Goal: Check status: Check status

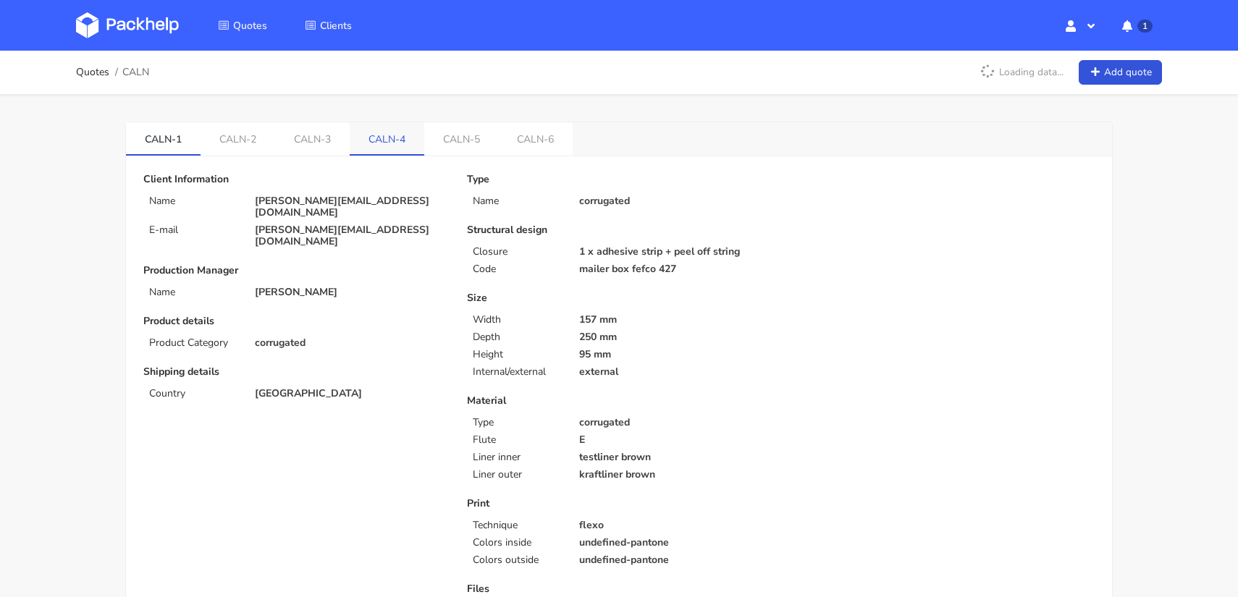
click at [369, 136] on link "CALN-4" at bounding box center [387, 138] width 75 height 32
click at [442, 131] on link "CALN-5" at bounding box center [461, 138] width 75 height 32
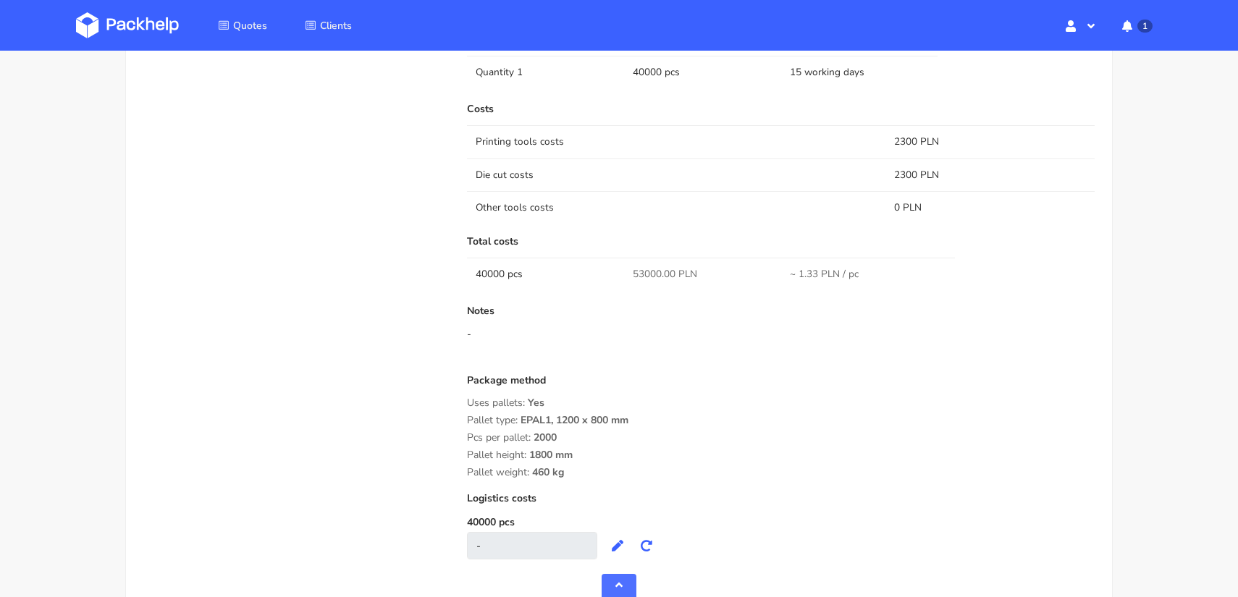
scroll to position [1213, 0]
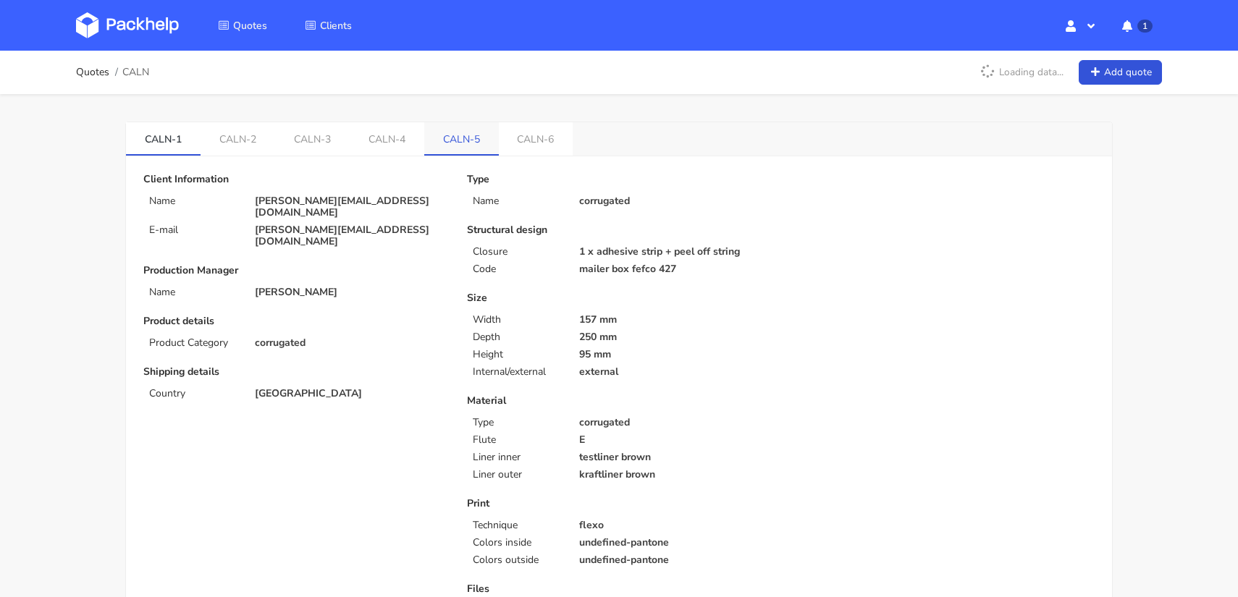
click at [436, 126] on link "CALN-5" at bounding box center [461, 138] width 75 height 32
click at [529, 138] on link "CALN-6" at bounding box center [536, 138] width 75 height 32
click at [450, 137] on link "CALN-5" at bounding box center [461, 138] width 75 height 32
click at [534, 138] on link "CALN-6" at bounding box center [536, 138] width 75 height 32
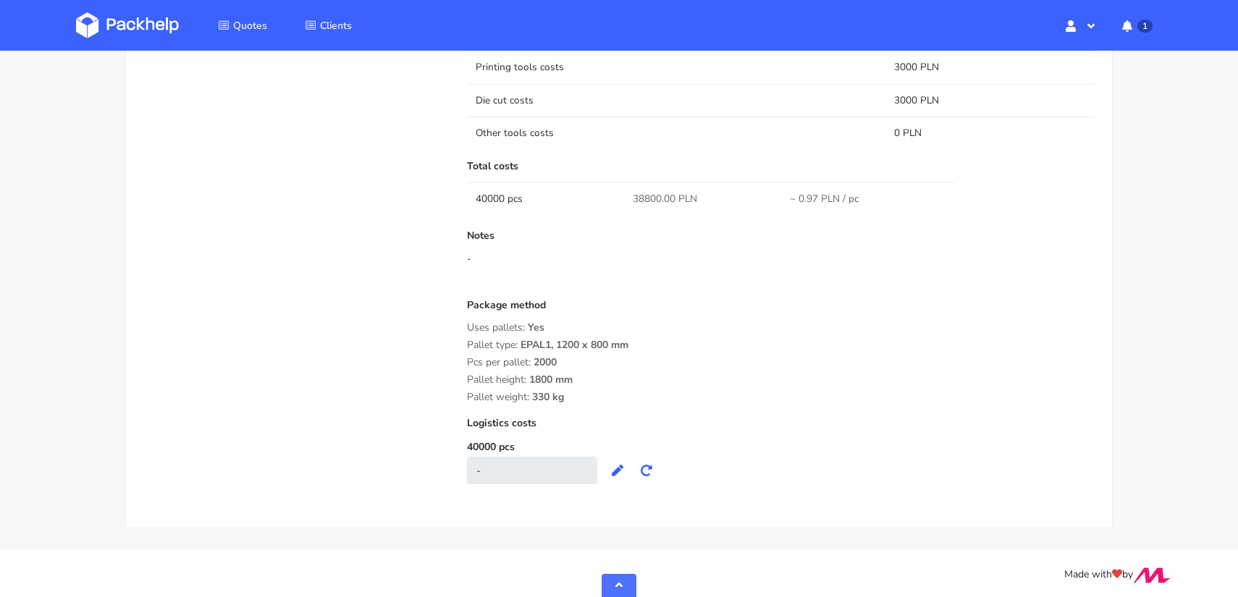
scroll to position [1170, 0]
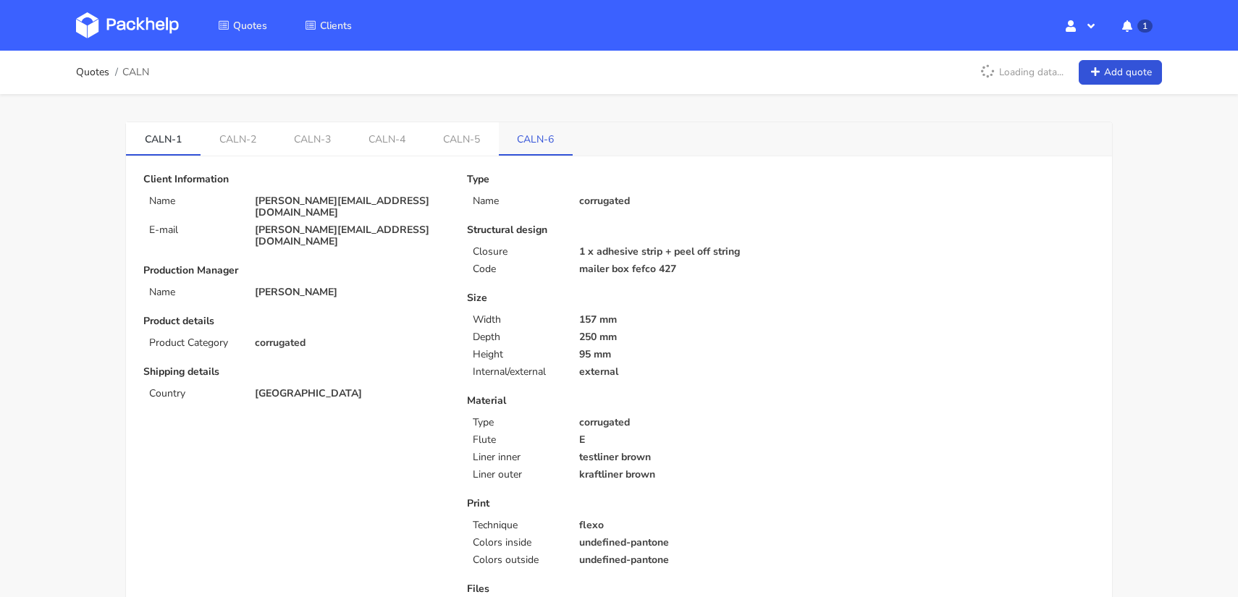
click at [526, 131] on link "CALN-6" at bounding box center [536, 138] width 75 height 32
click at [449, 142] on link "CALN-5" at bounding box center [461, 138] width 75 height 32
click at [447, 140] on link "CALN-5" at bounding box center [461, 138] width 75 height 32
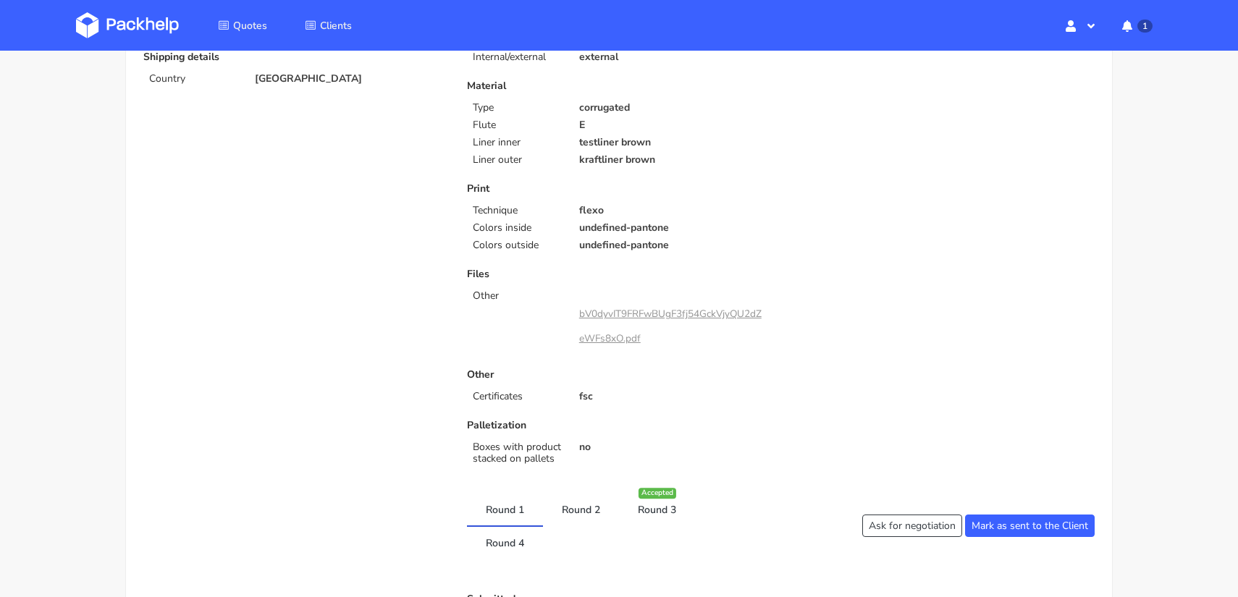
scroll to position [316, 0]
click at [605, 311] on link "bV0dyvIT9FRFwBUgF3fj54GckVjyQU2dZeWFs8xO.pdf" at bounding box center [670, 325] width 182 height 38
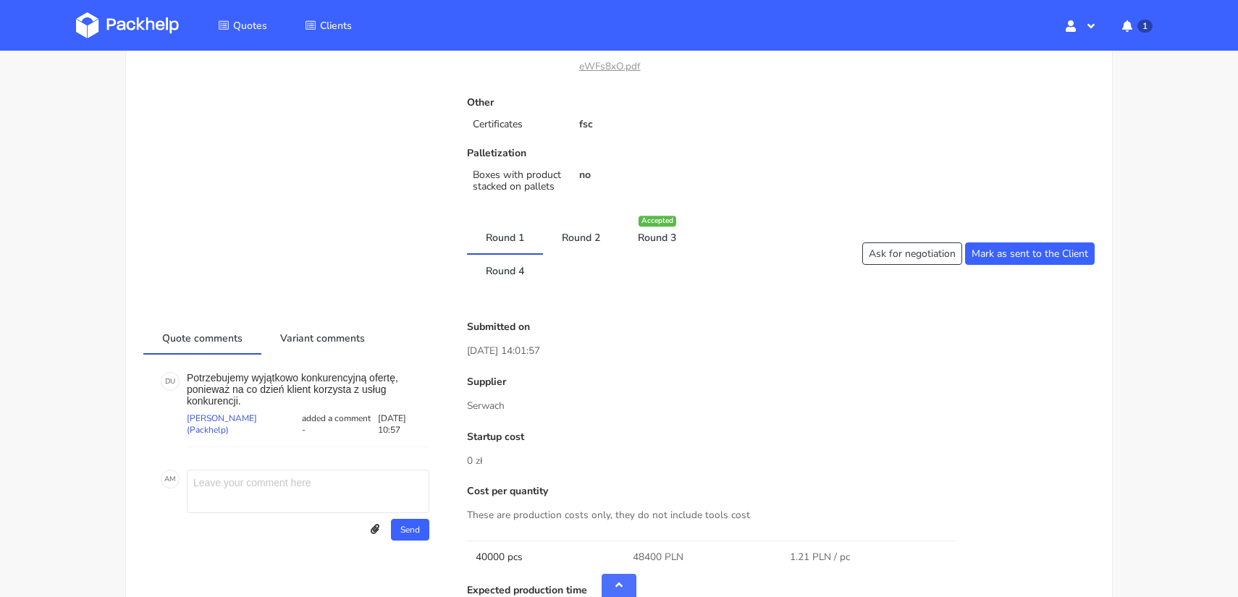
scroll to position [644, 0]
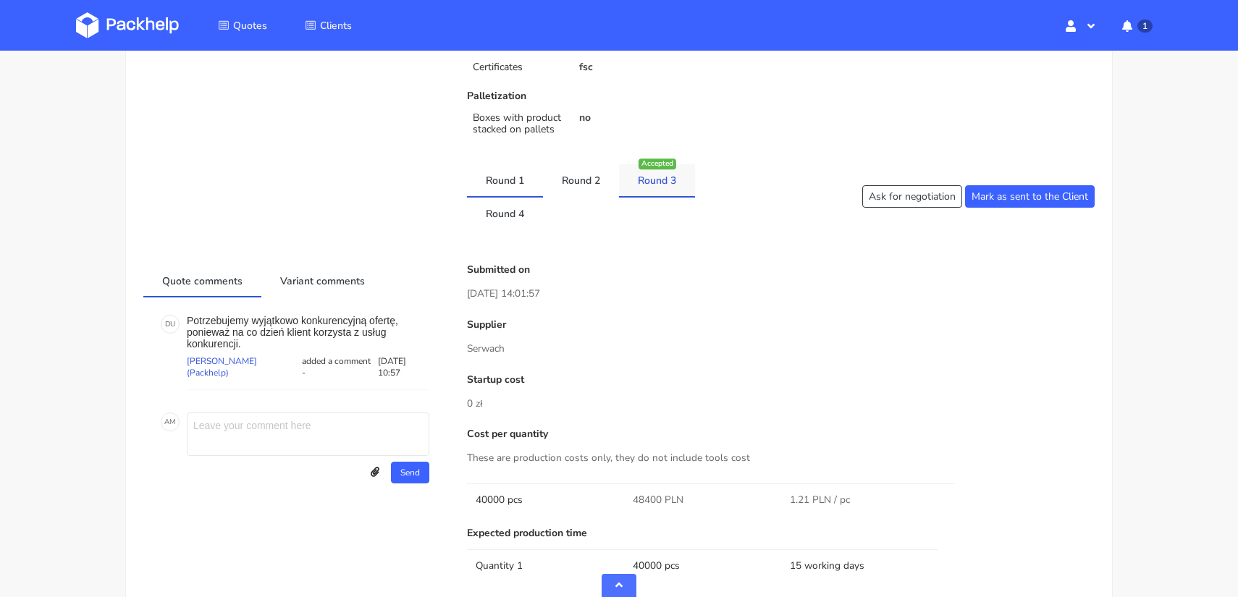
click at [664, 172] on link "Round 3" at bounding box center [657, 180] width 76 height 32
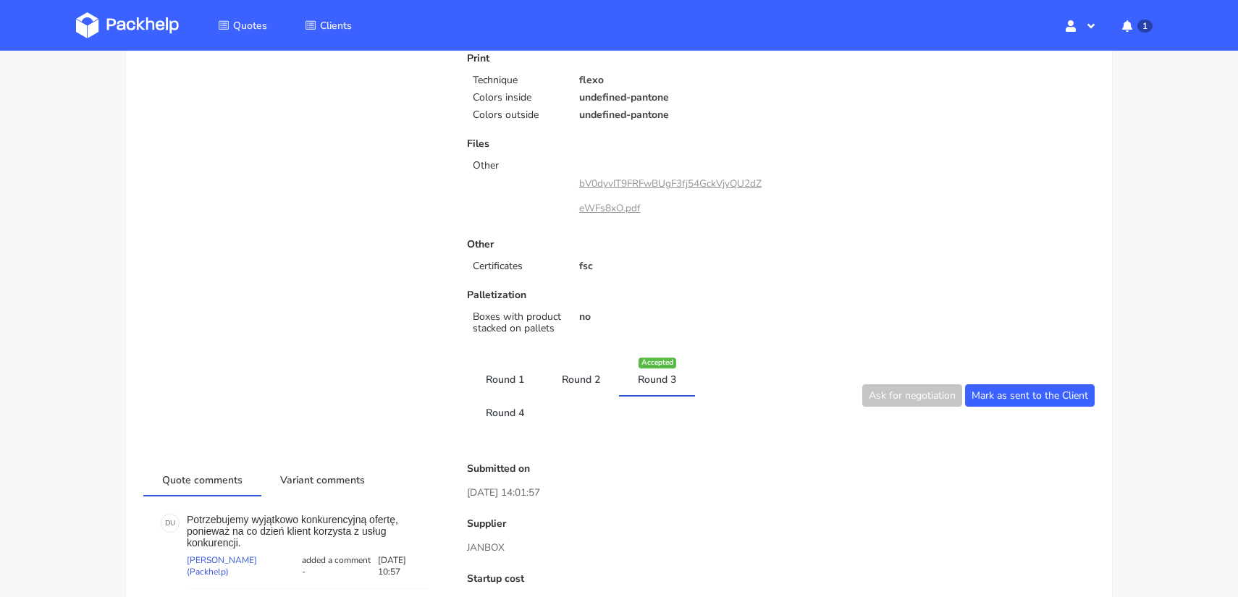
scroll to position [0, 0]
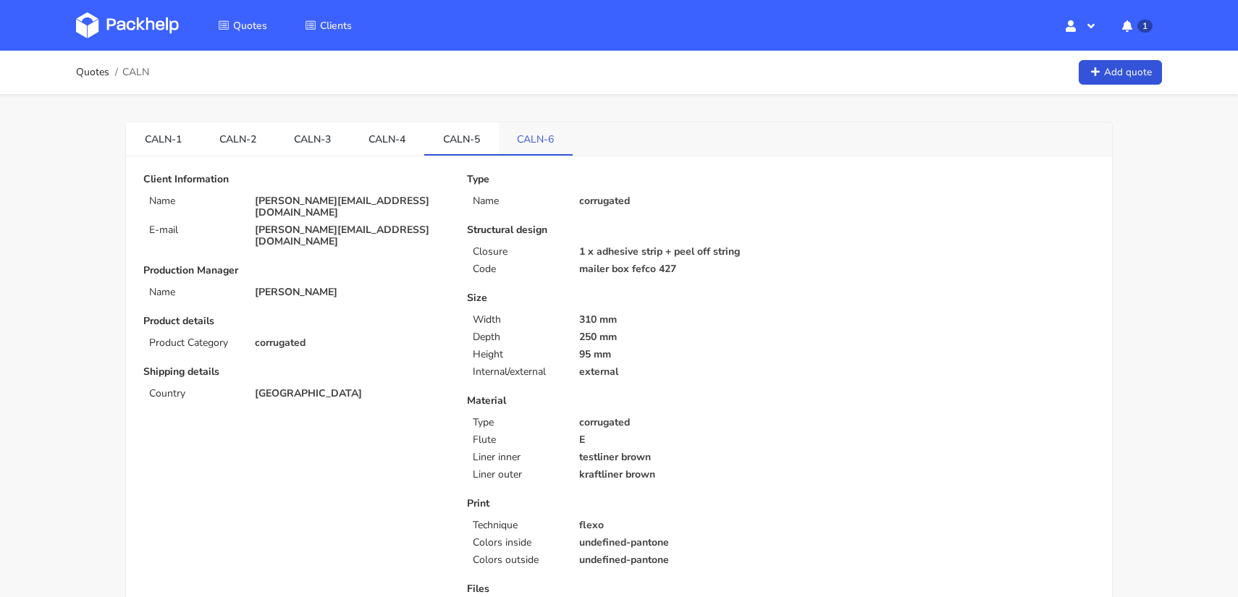
click at [523, 130] on link "CALN-6" at bounding box center [536, 138] width 75 height 32
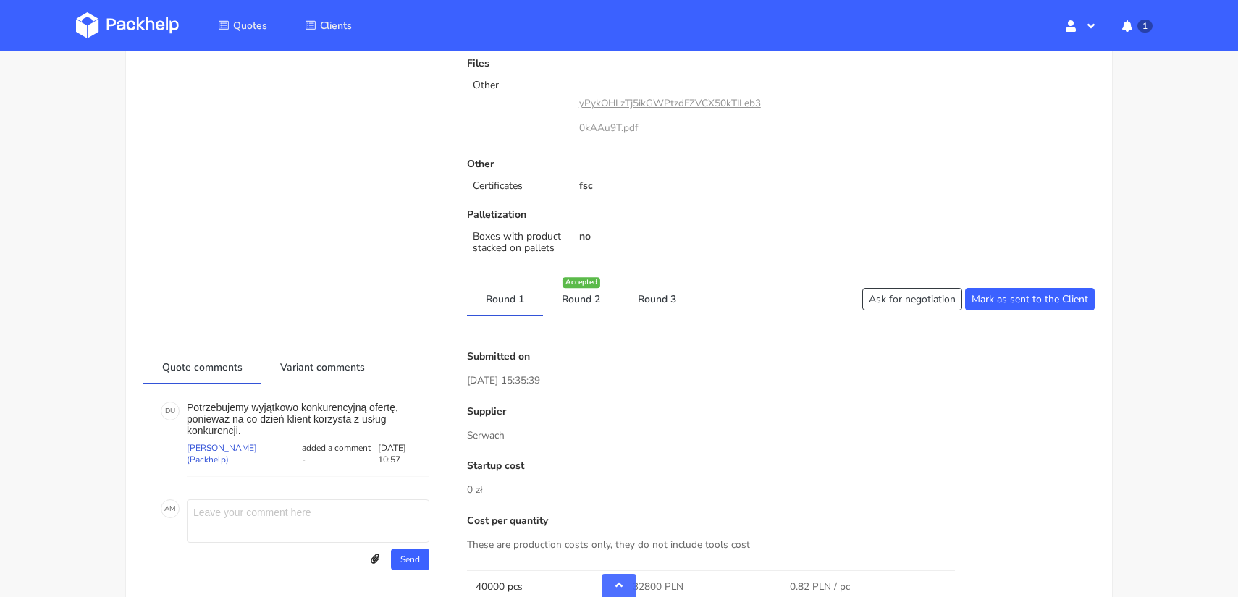
scroll to position [532, 0]
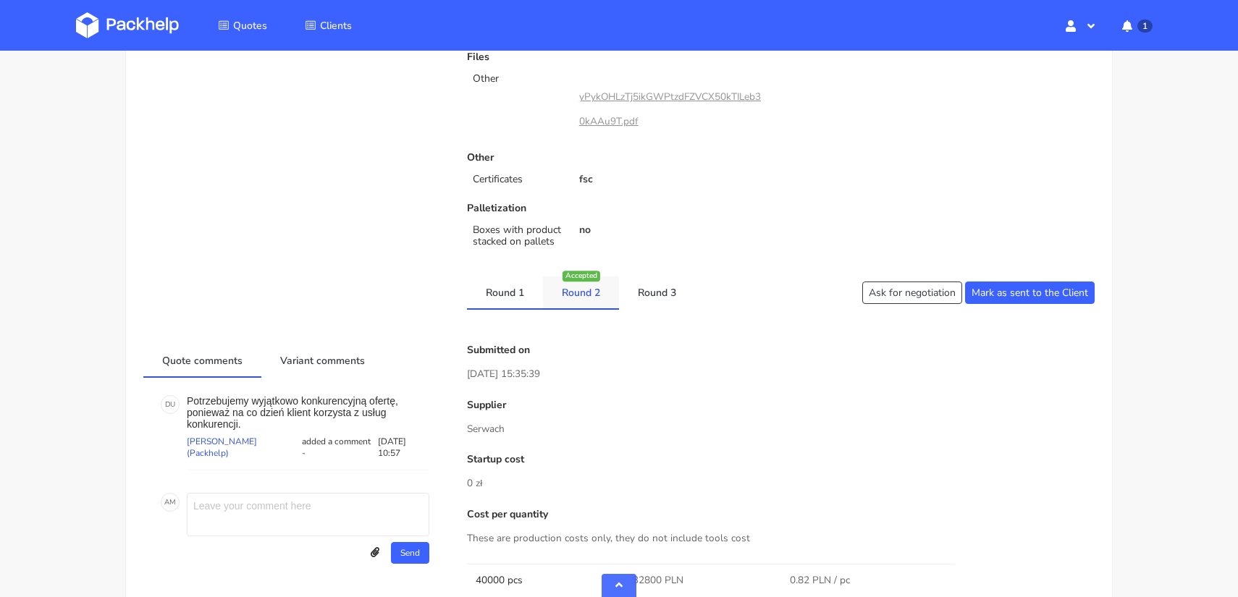
click at [581, 289] on link "Round 2" at bounding box center [581, 293] width 76 height 32
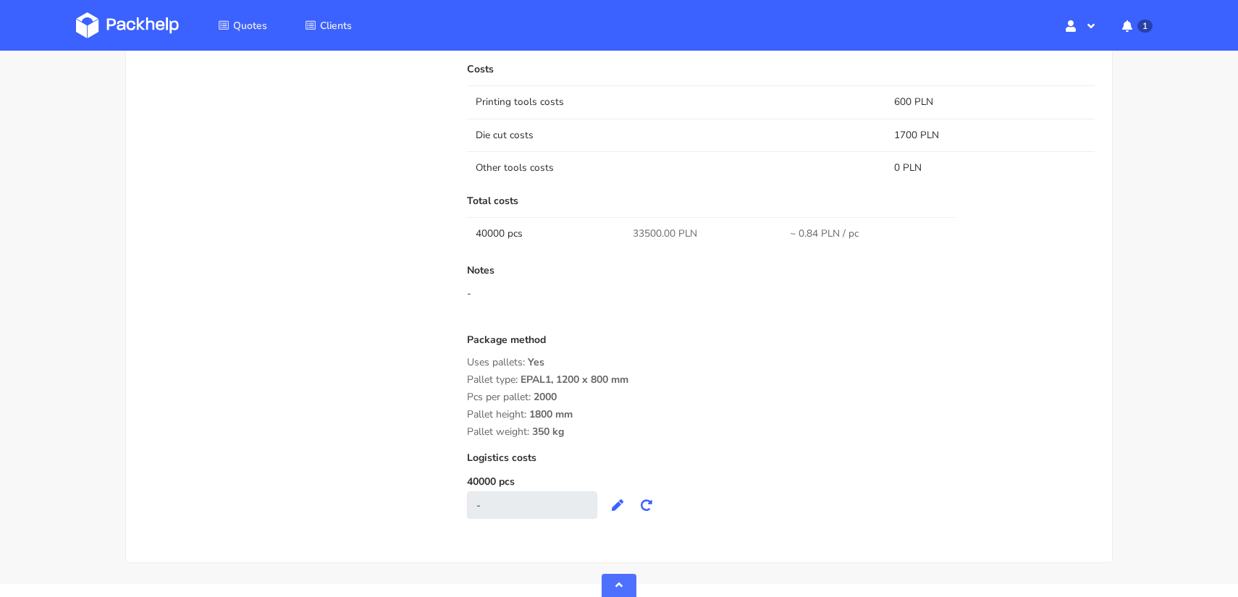
scroll to position [0, 0]
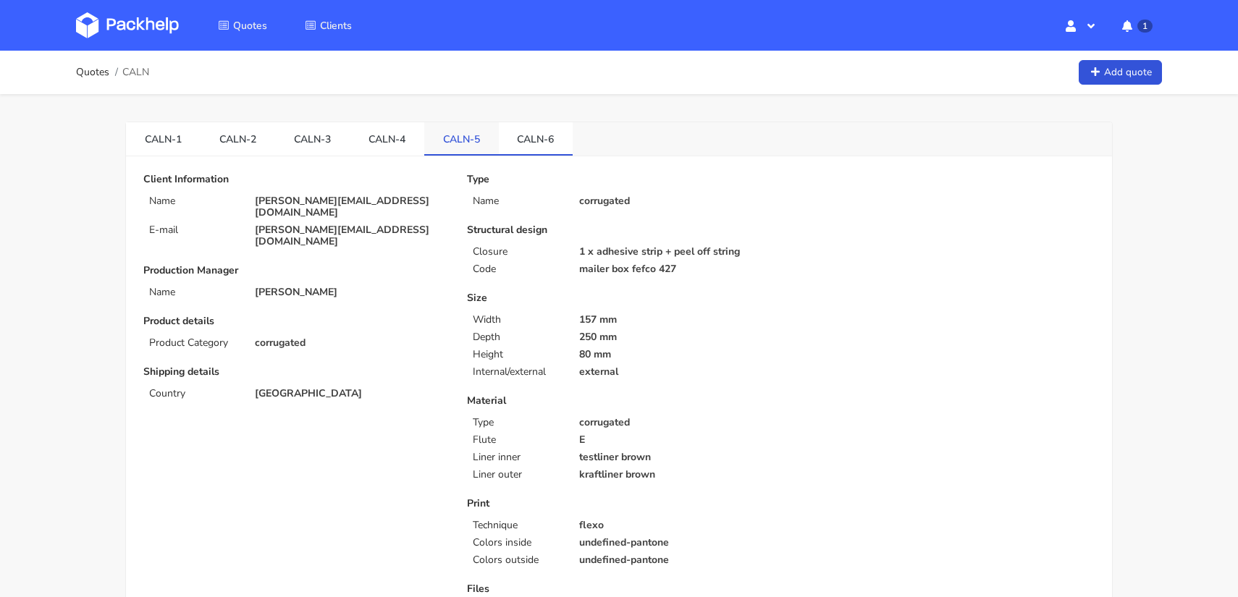
click at [457, 131] on link "CALN-5" at bounding box center [461, 138] width 75 height 32
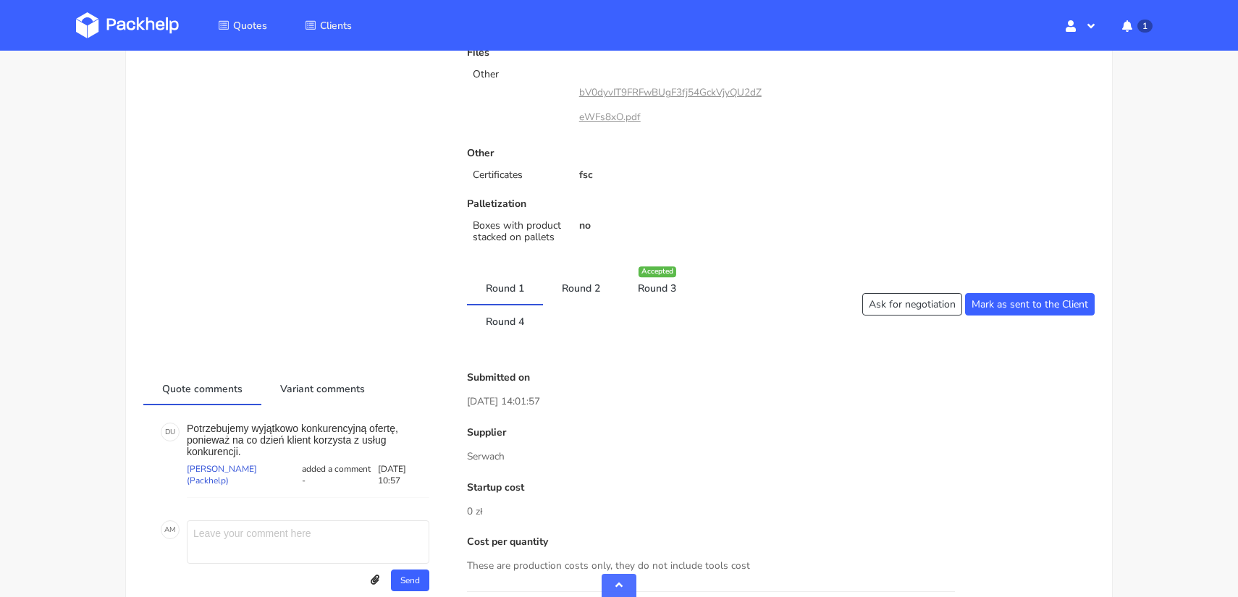
scroll to position [470, 0]
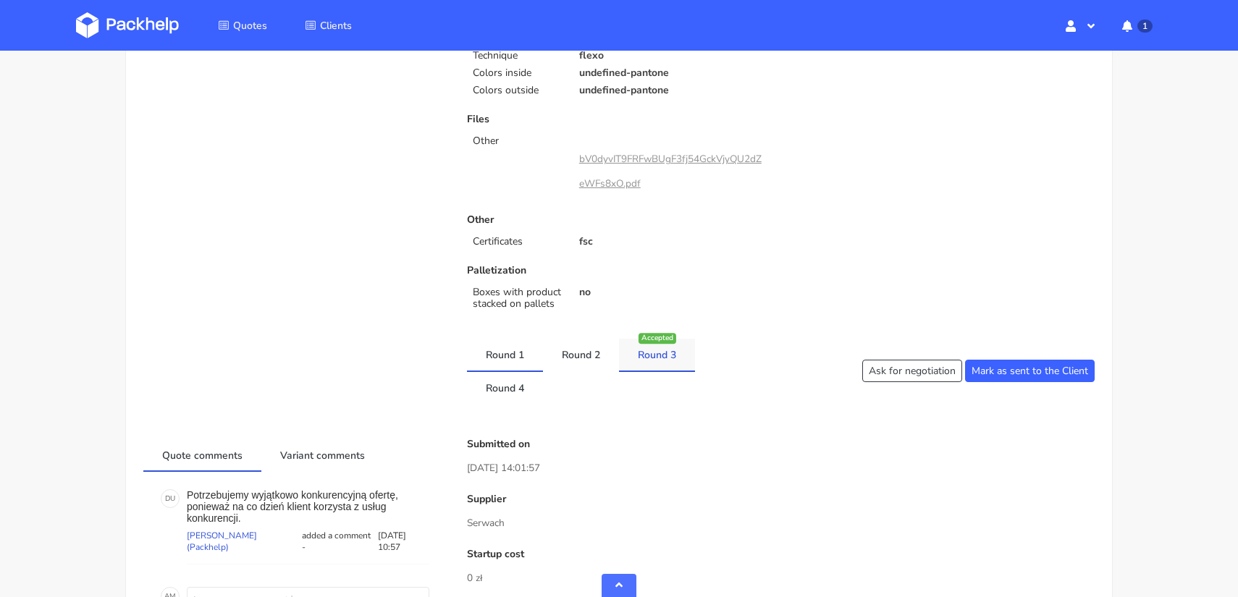
click at [668, 345] on link "Round 3" at bounding box center [657, 355] width 76 height 32
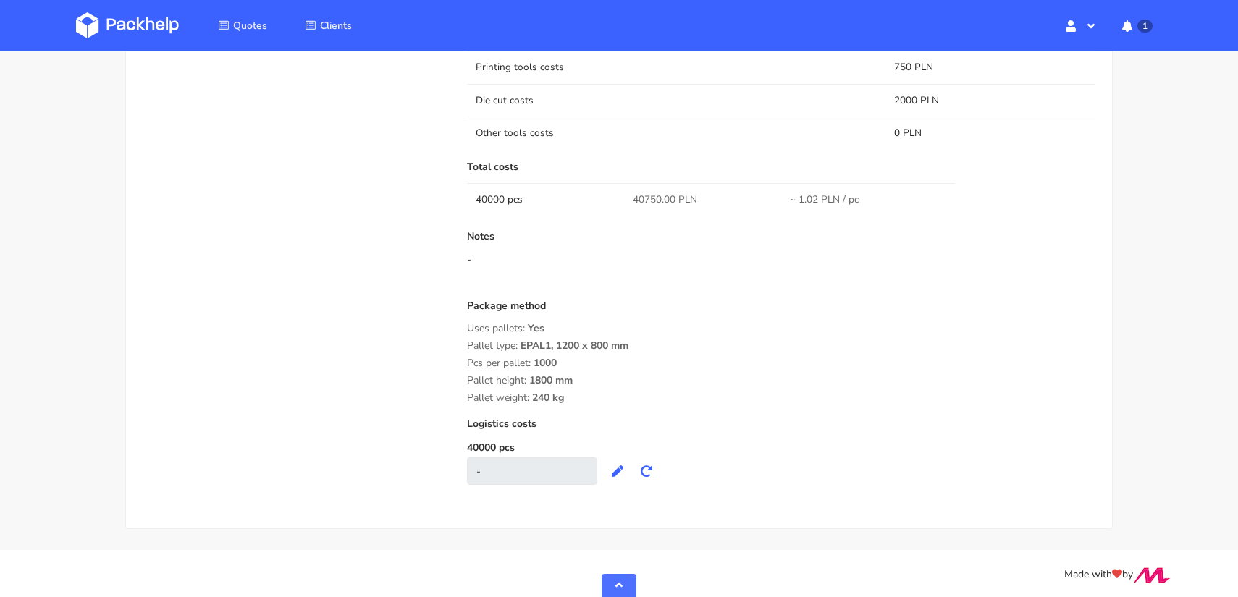
scroll to position [0, 0]
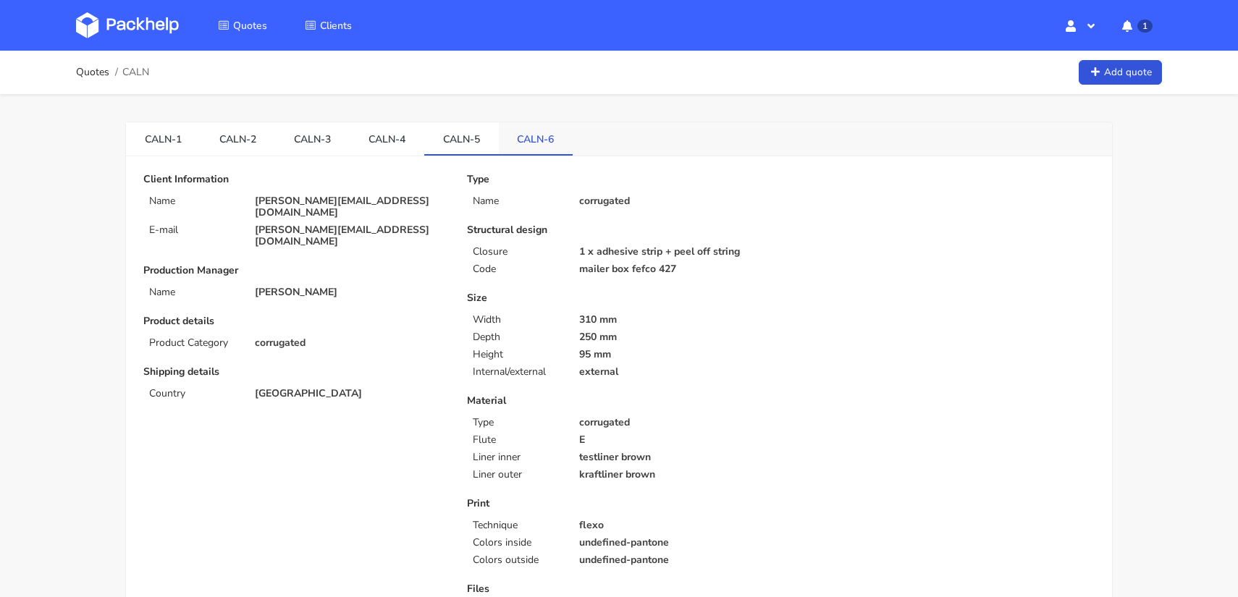
click at [529, 137] on link "CALN-6" at bounding box center [536, 138] width 75 height 32
click at [465, 132] on link "CALN-5" at bounding box center [461, 138] width 75 height 32
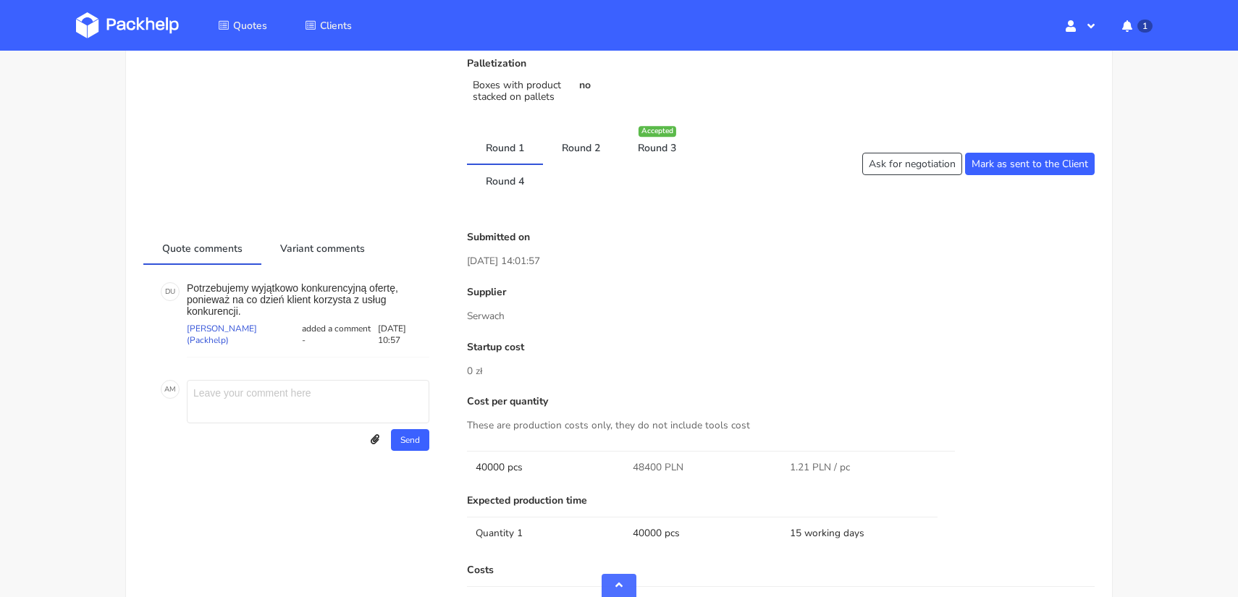
scroll to position [664, 0]
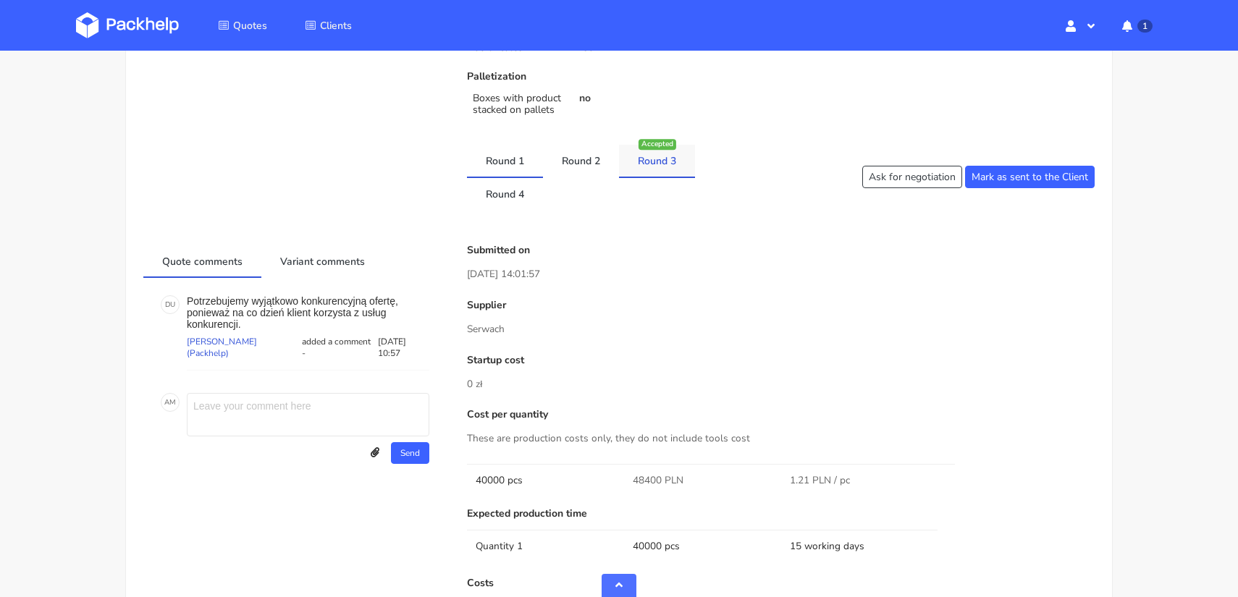
click at [653, 143] on div "Accepted" at bounding box center [658, 144] width 38 height 11
click at [656, 151] on link "Round 3" at bounding box center [657, 161] width 76 height 32
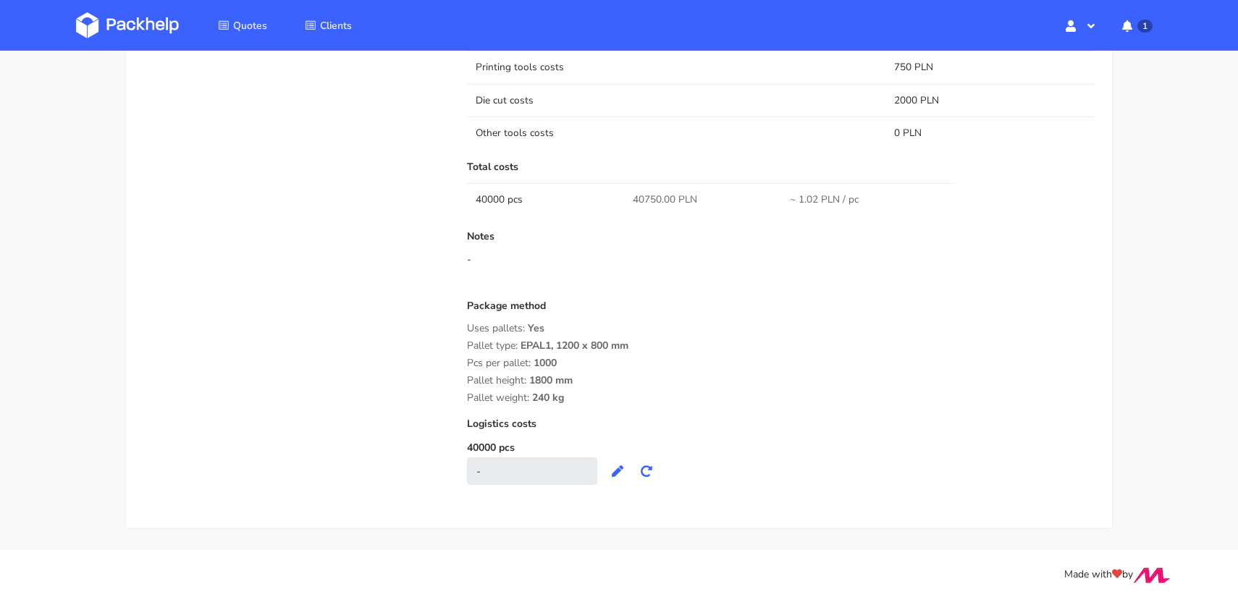
scroll to position [0, 0]
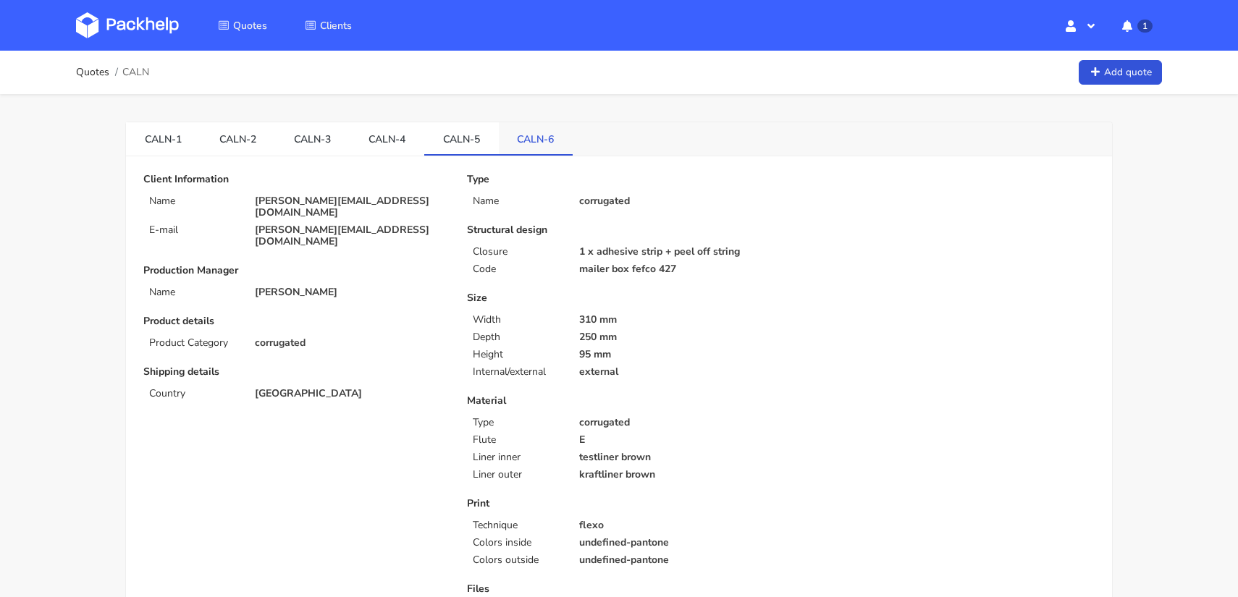
click at [537, 144] on link "CALN-6" at bounding box center [536, 138] width 75 height 32
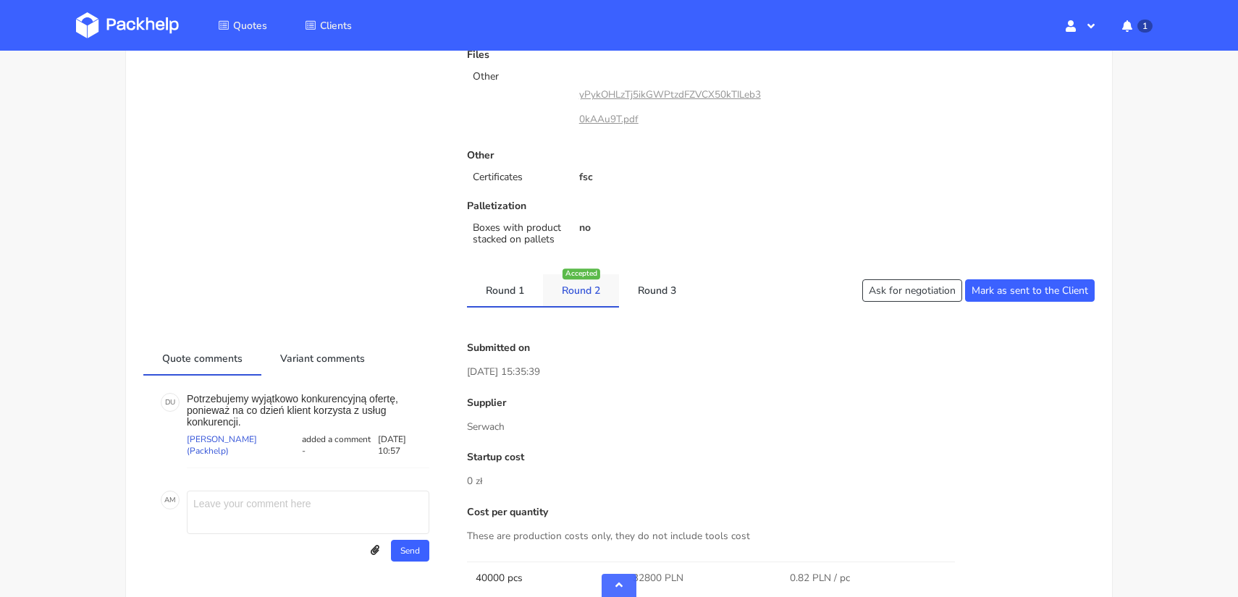
click at [582, 279] on link "Round 2" at bounding box center [581, 290] width 76 height 32
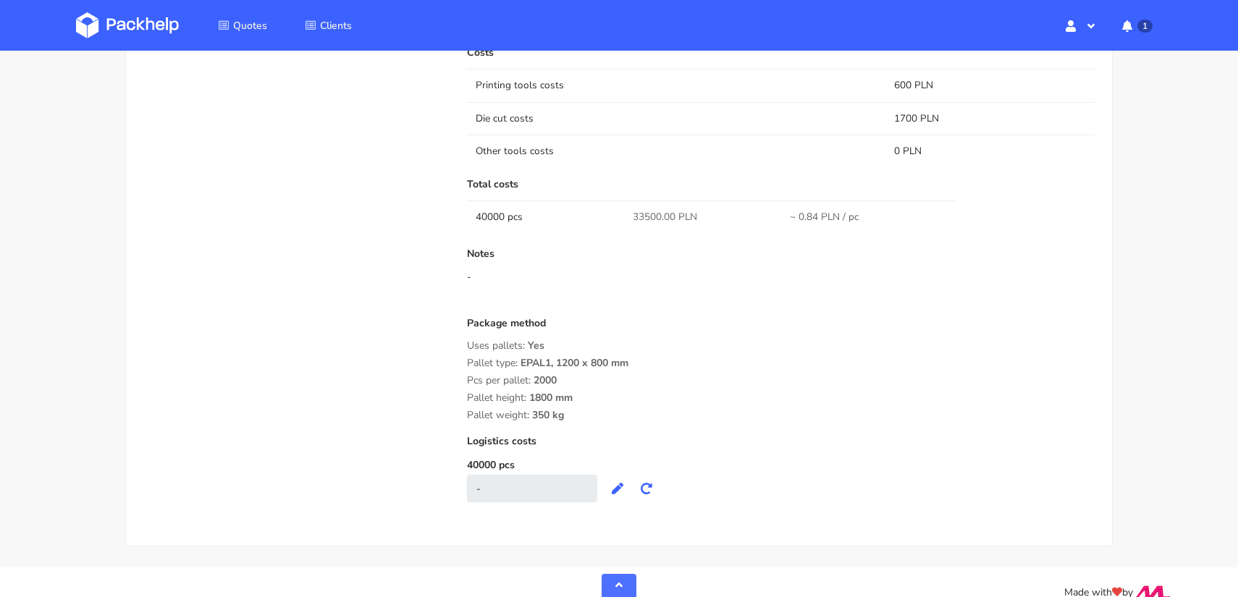
scroll to position [1181, 0]
